Goal: Information Seeking & Learning: Learn about a topic

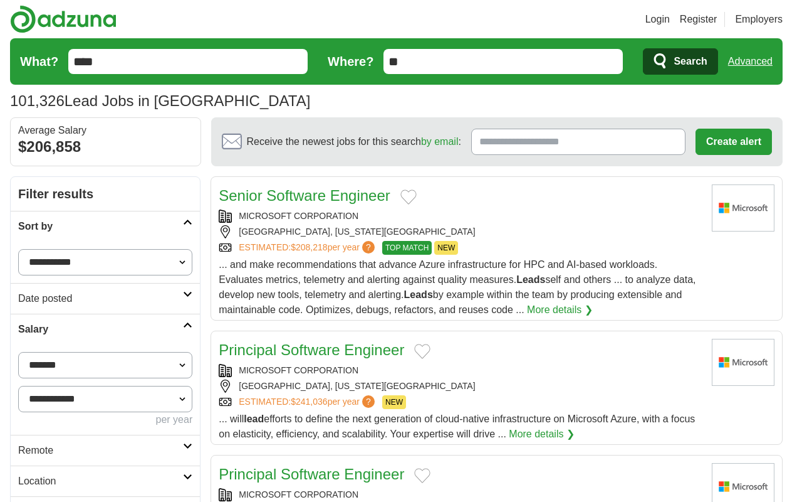
scroll to position [1621, 0]
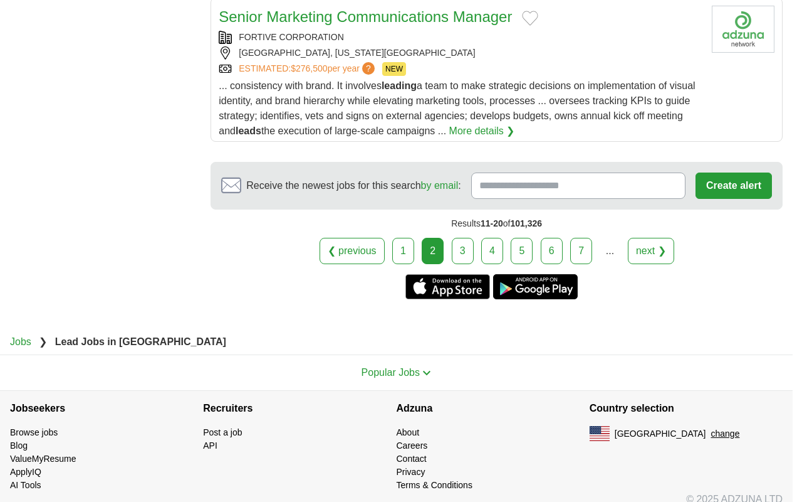
click at [649, 251] on link "next ❯" at bounding box center [651, 251] width 46 height 26
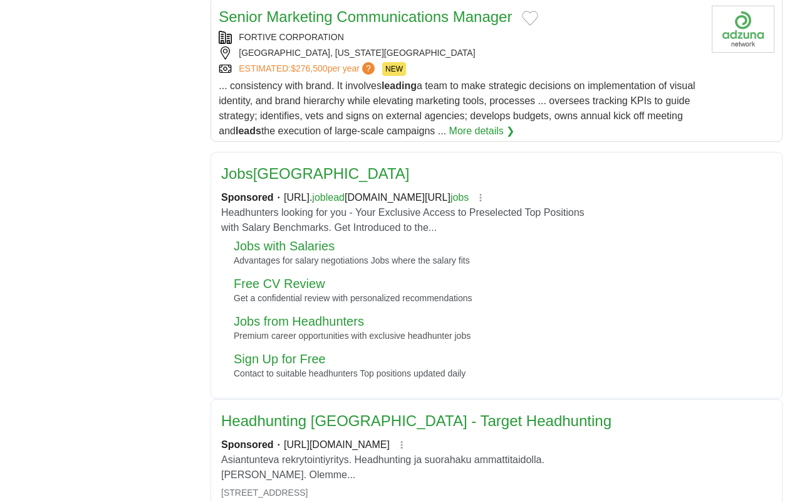
scroll to position [0, 0]
